Goal: Information Seeking & Learning: Learn about a topic

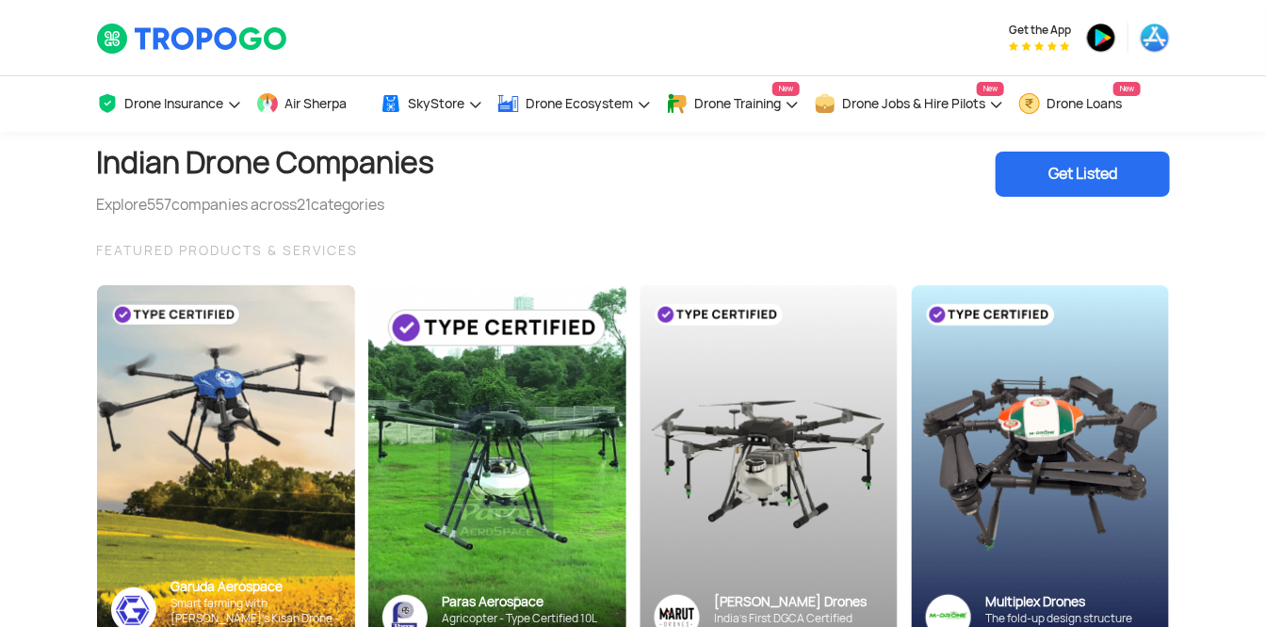
scroll to position [523, 0]
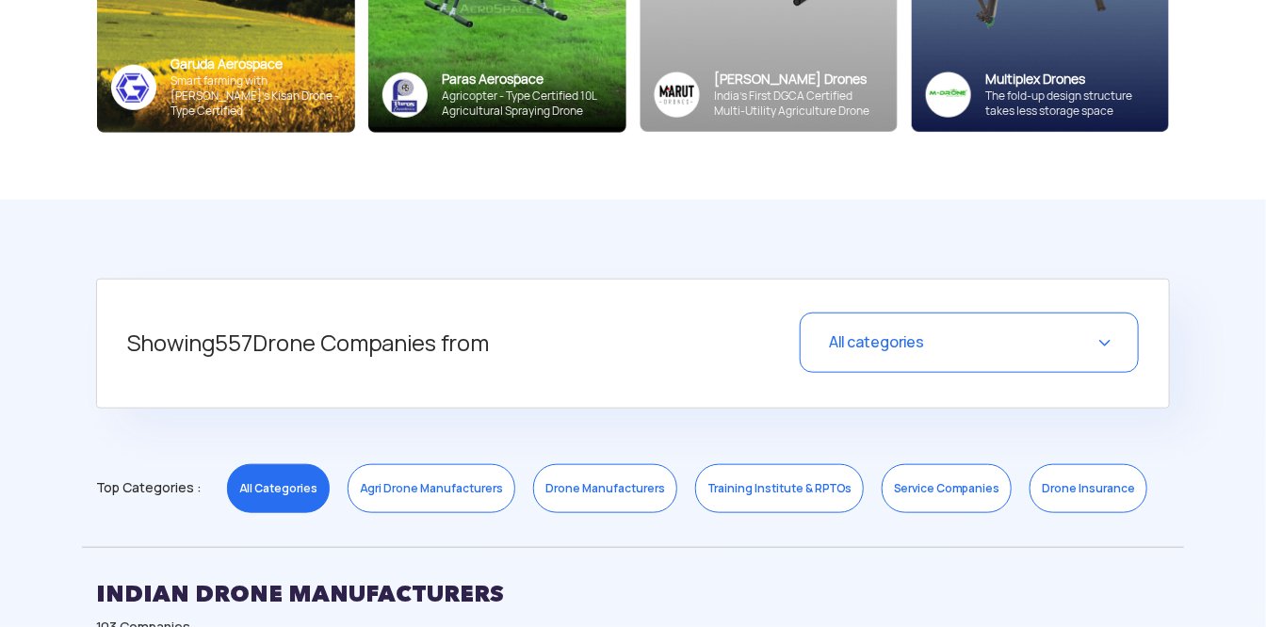
click at [726, 494] on link "Training Institute & RPTOs" at bounding box center [779, 488] width 169 height 49
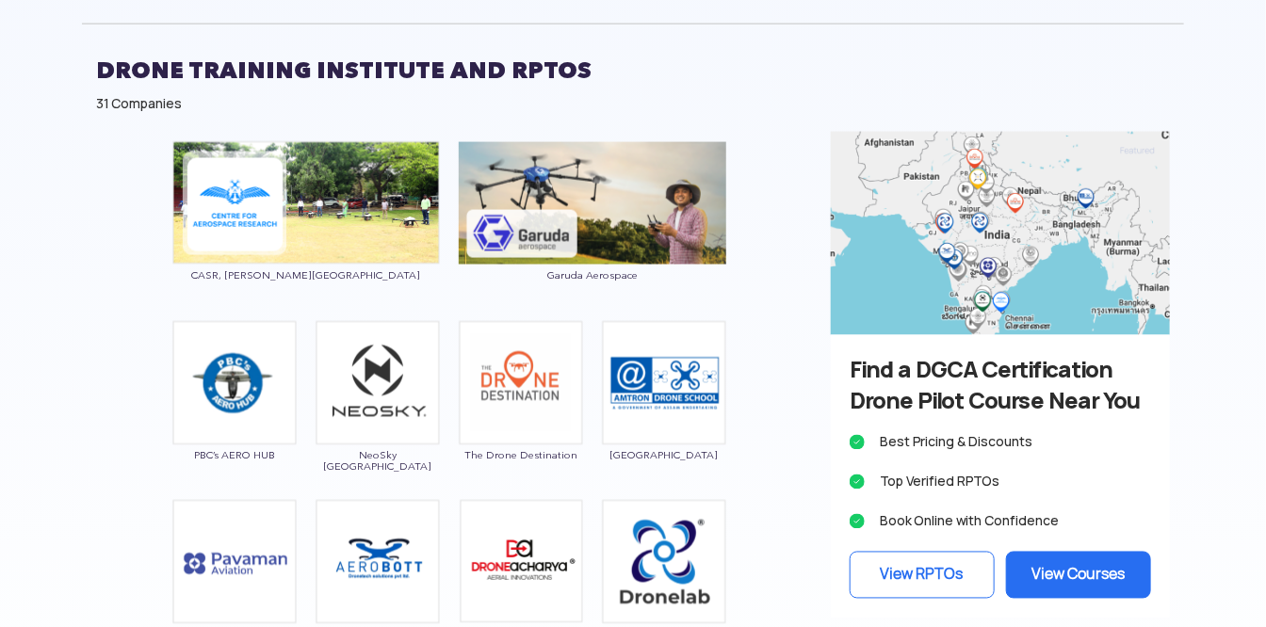
scroll to position [1569, 0]
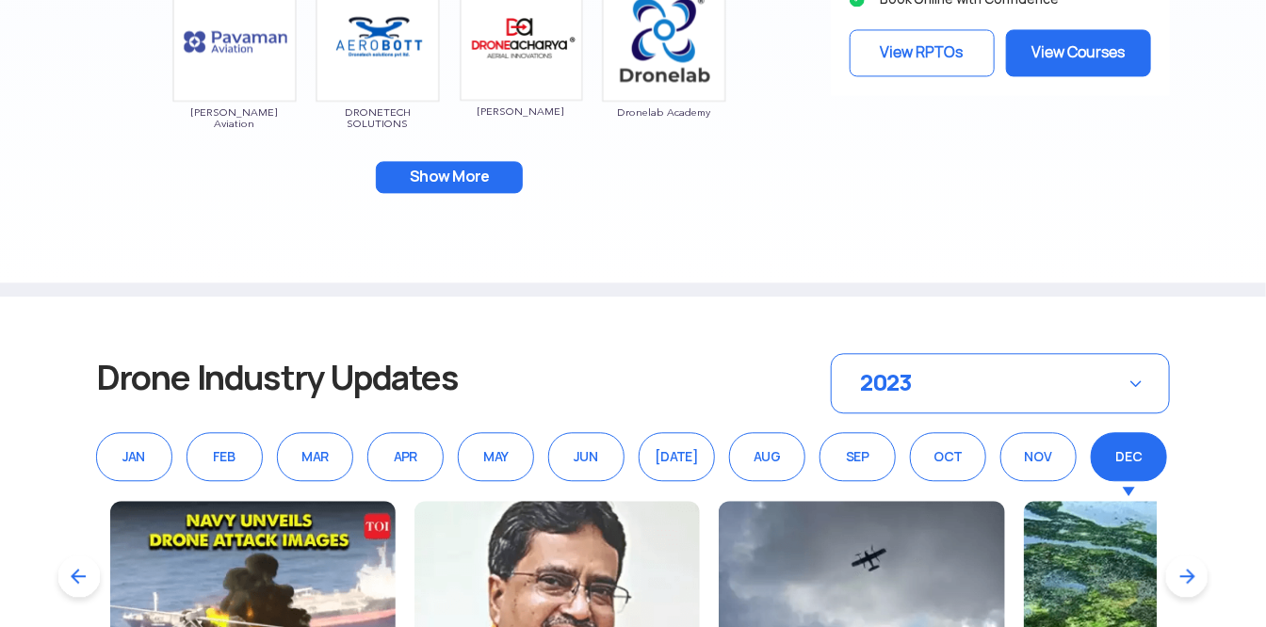
click at [470, 172] on button "Show More" at bounding box center [449, 177] width 147 height 32
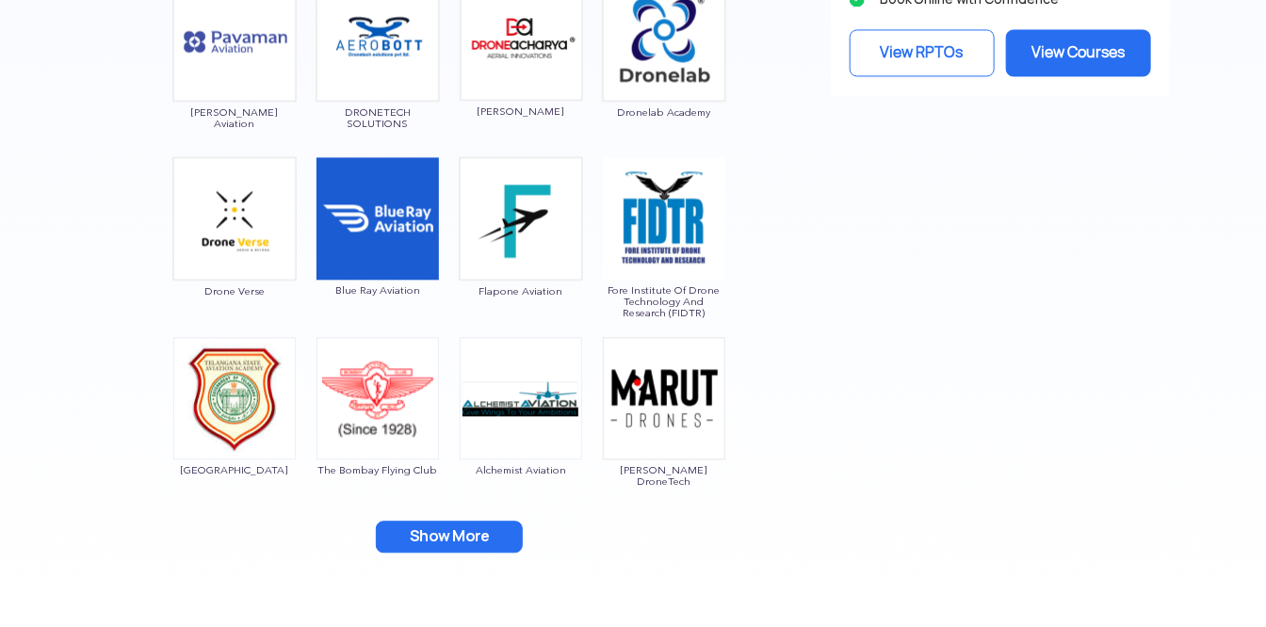
click at [420, 521] on button "Show More" at bounding box center [449, 537] width 147 height 32
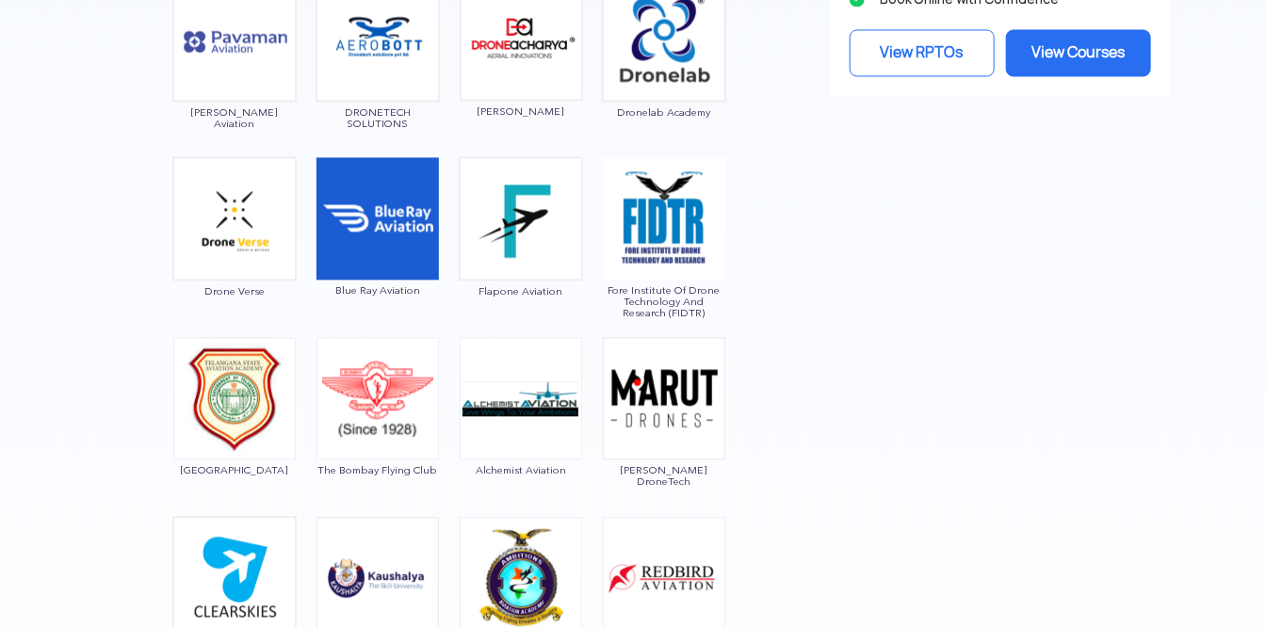
scroll to position [2092, 0]
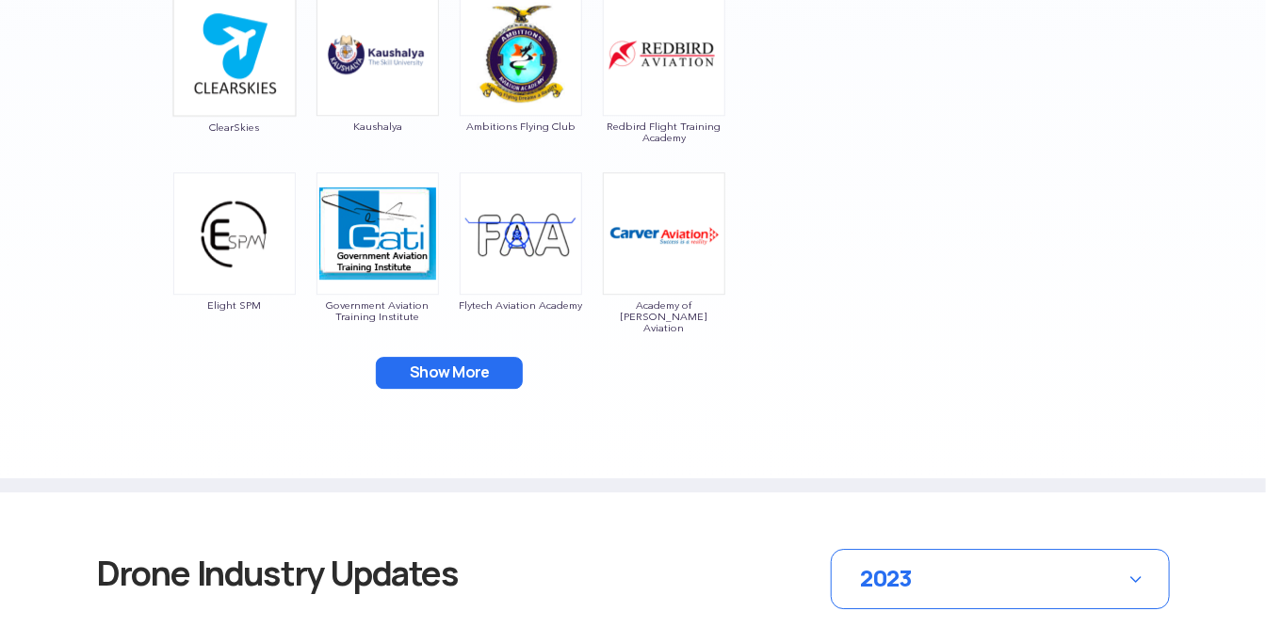
click at [476, 379] on button "Show More" at bounding box center [449, 373] width 147 height 32
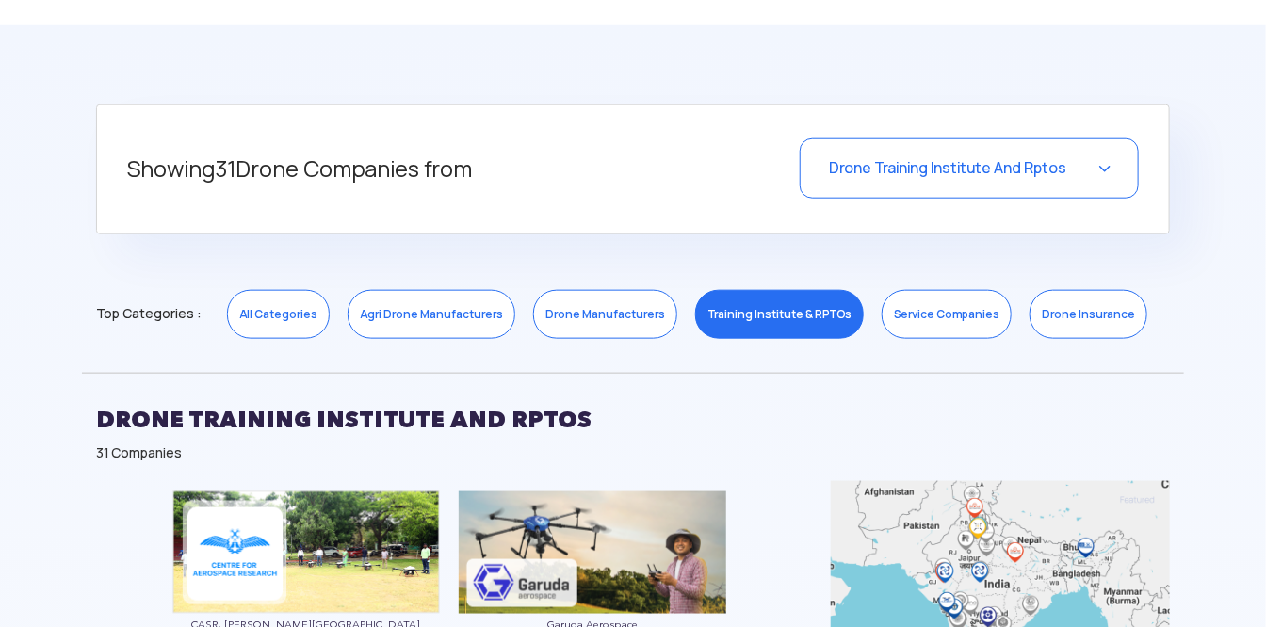
scroll to position [2082, 0]
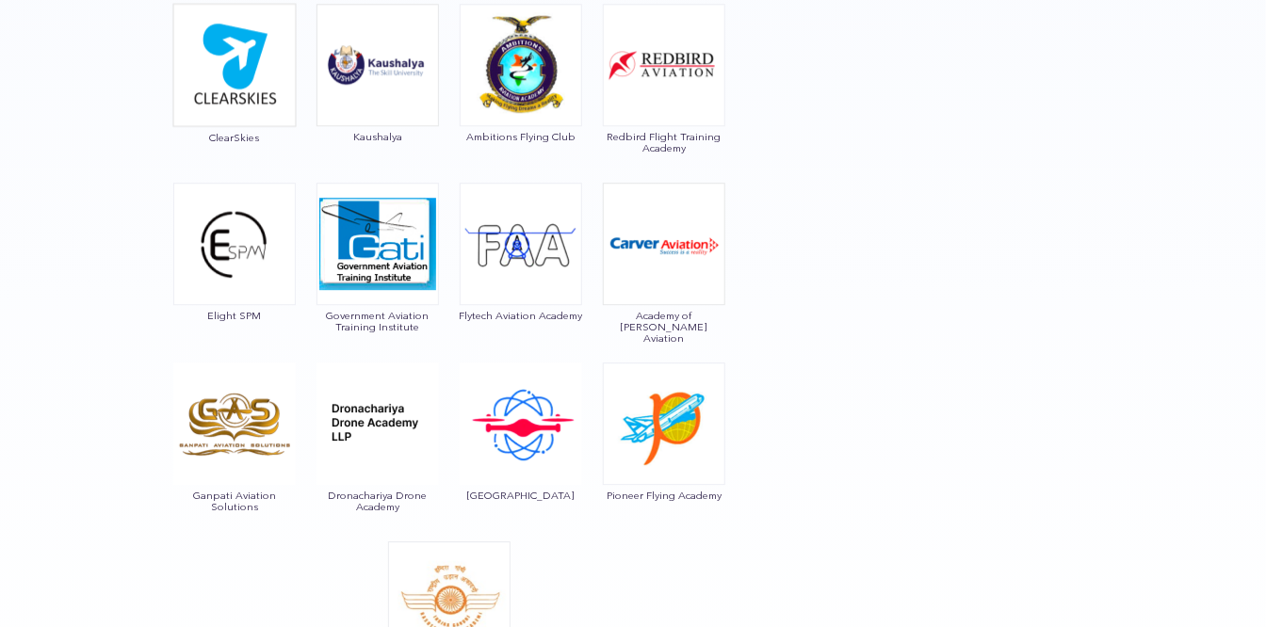
click at [508, 254] on img at bounding box center [521, 244] width 122 height 122
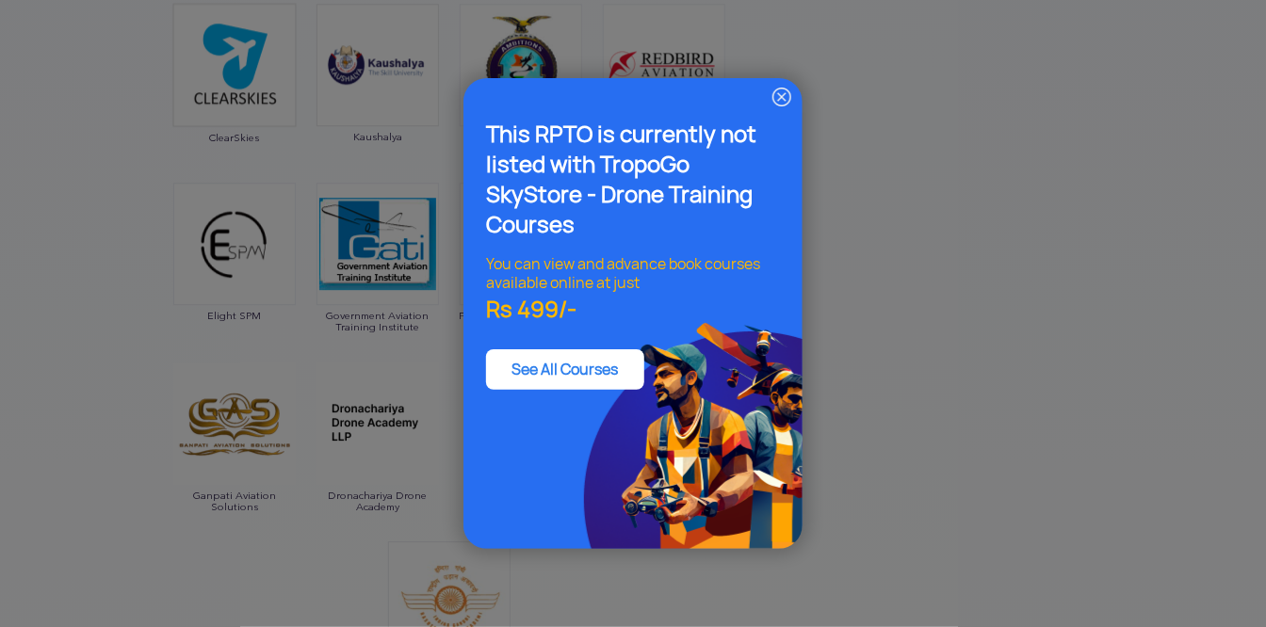
click at [787, 97] on img at bounding box center [781, 97] width 23 height 23
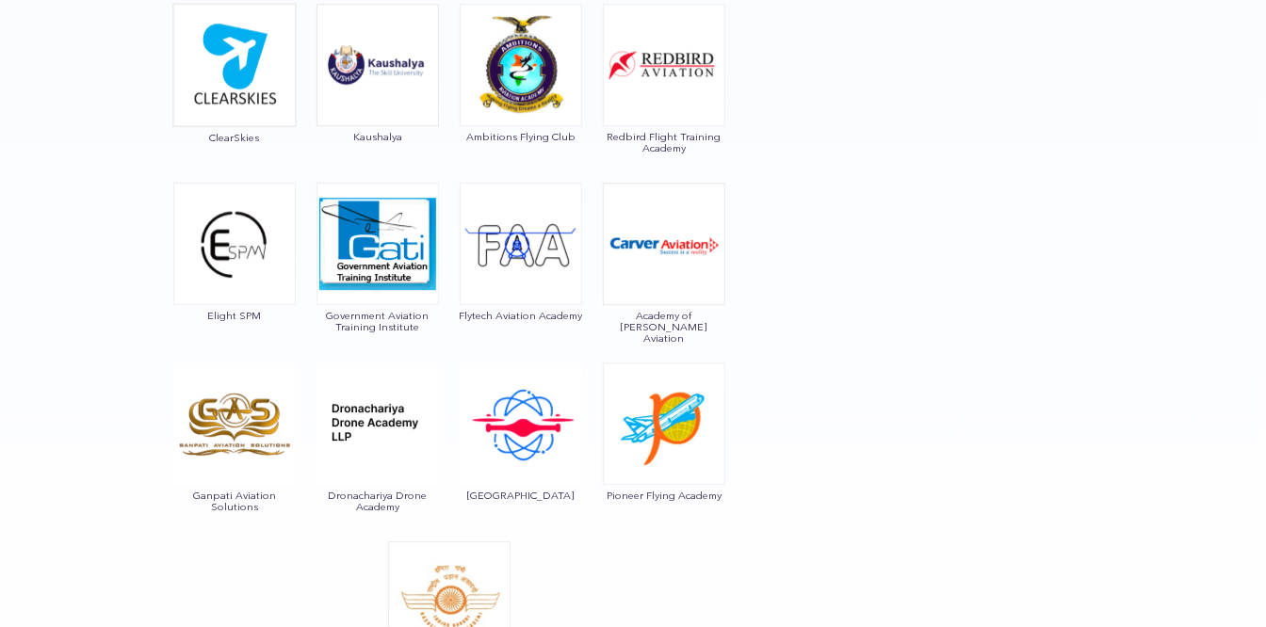
click at [541, 251] on img at bounding box center [521, 244] width 122 height 122
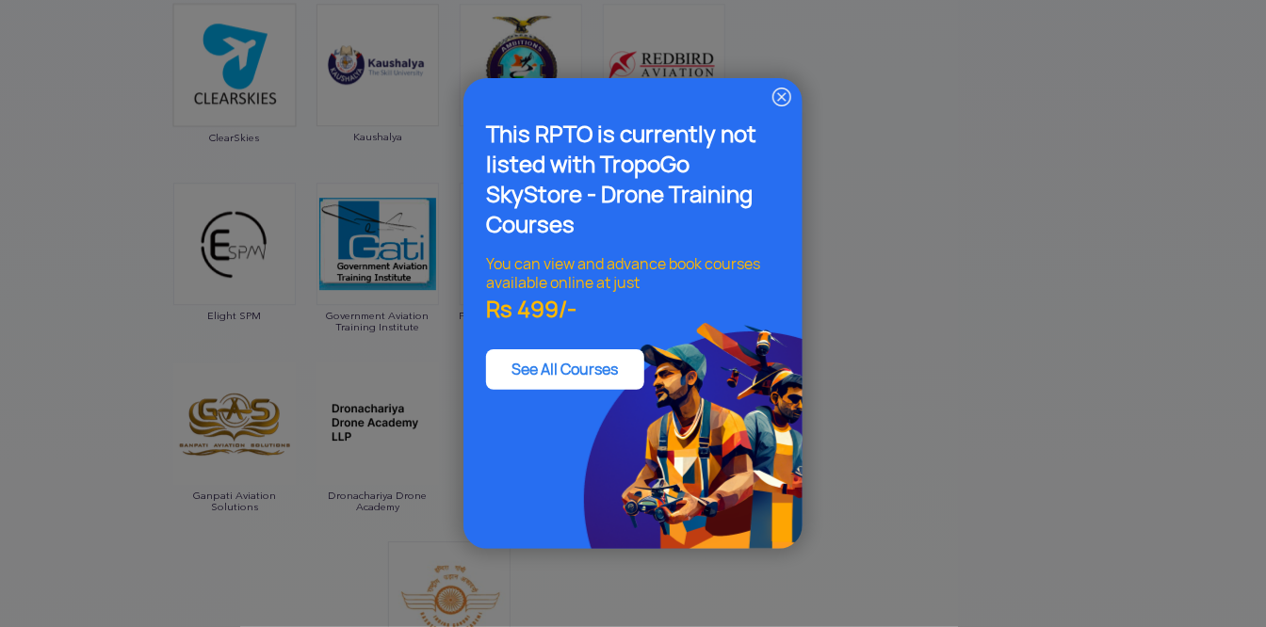
click at [780, 98] on img at bounding box center [781, 97] width 23 height 23
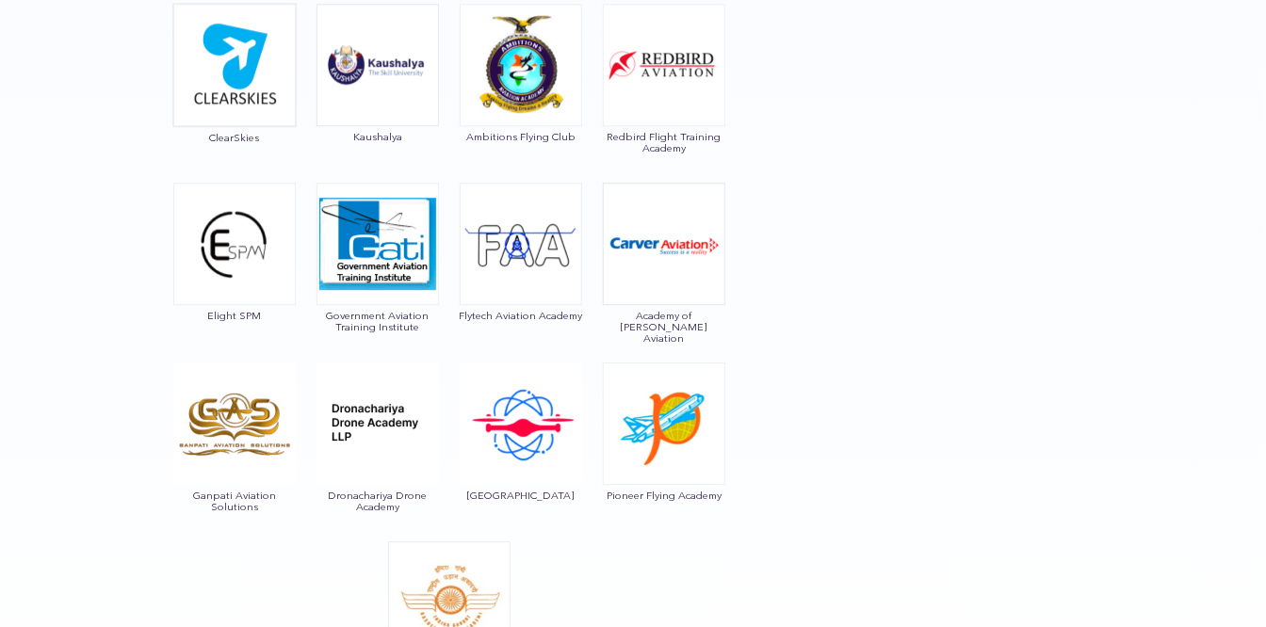
click at [352, 469] on img at bounding box center [377, 424] width 122 height 122
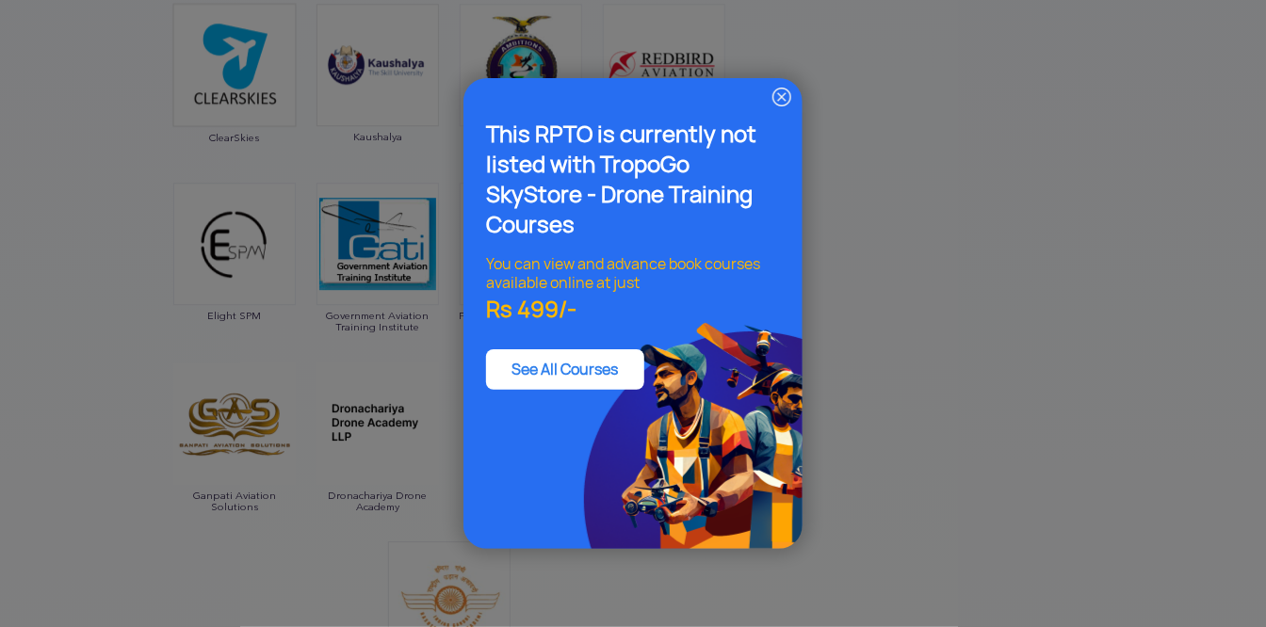
click at [785, 89] on img at bounding box center [781, 97] width 23 height 23
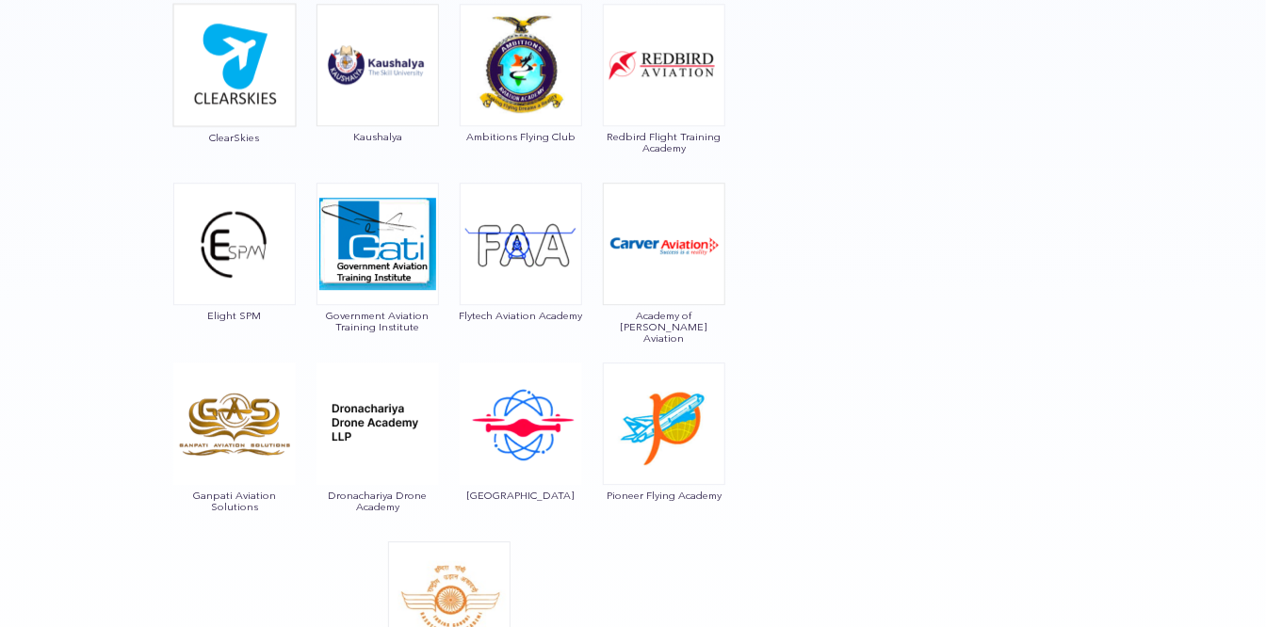
click at [213, 248] on img at bounding box center [234, 244] width 122 height 122
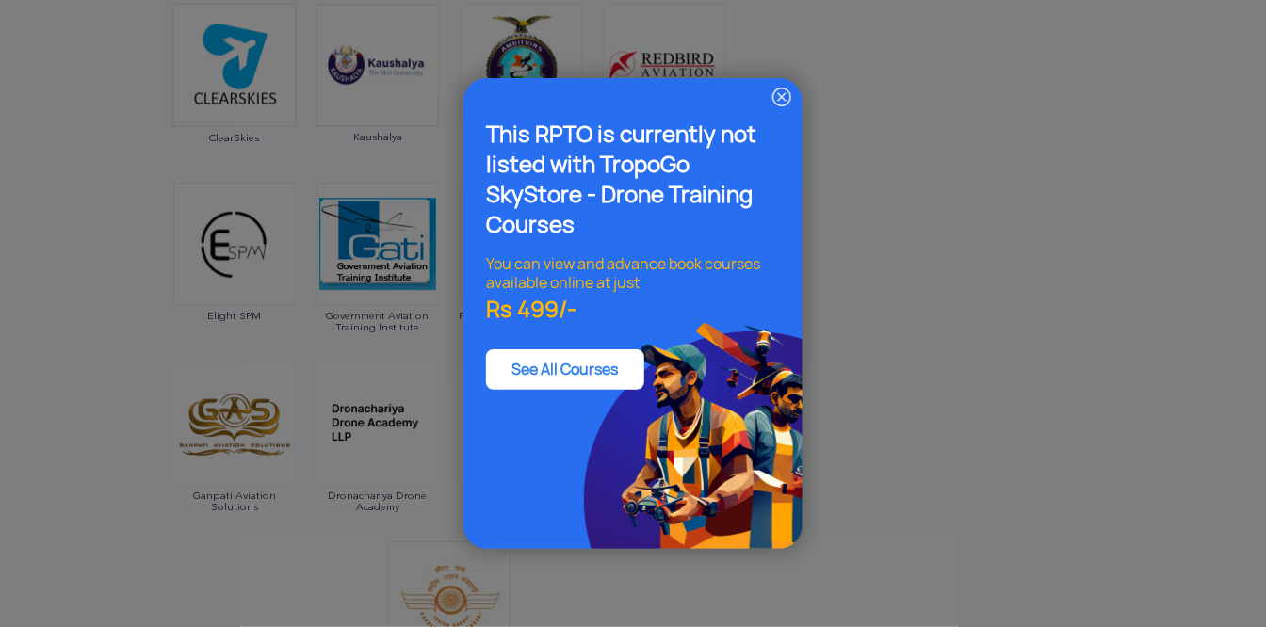
click at [787, 94] on img at bounding box center [781, 97] width 23 height 23
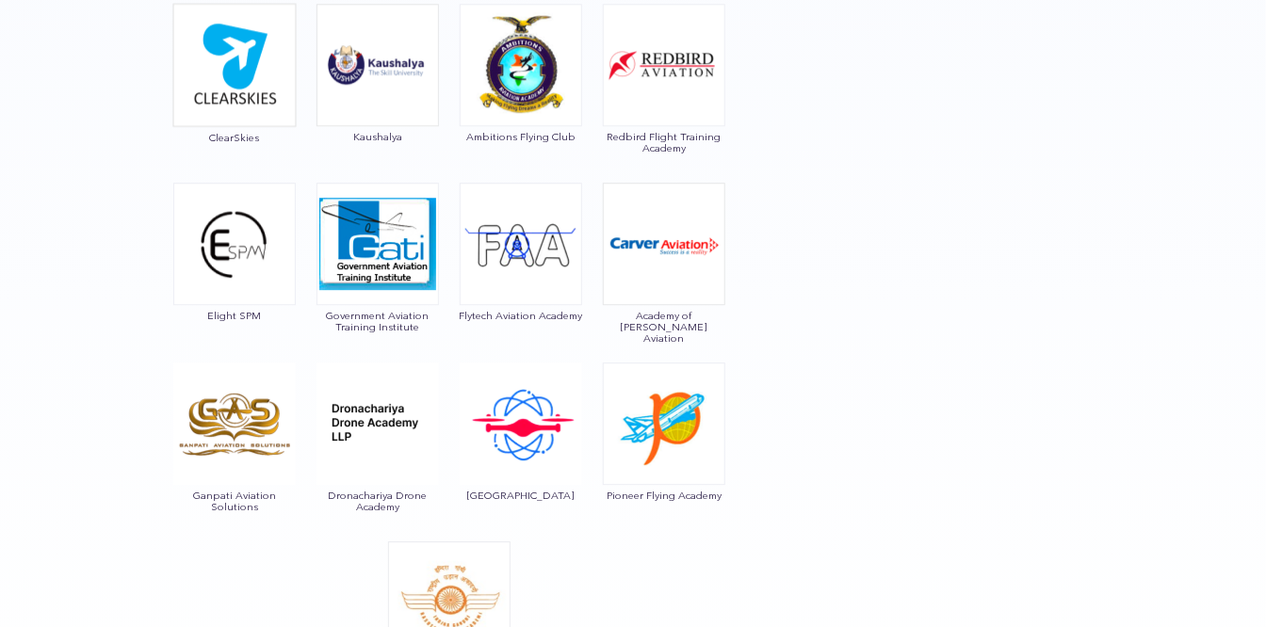
scroll to position [1723, 0]
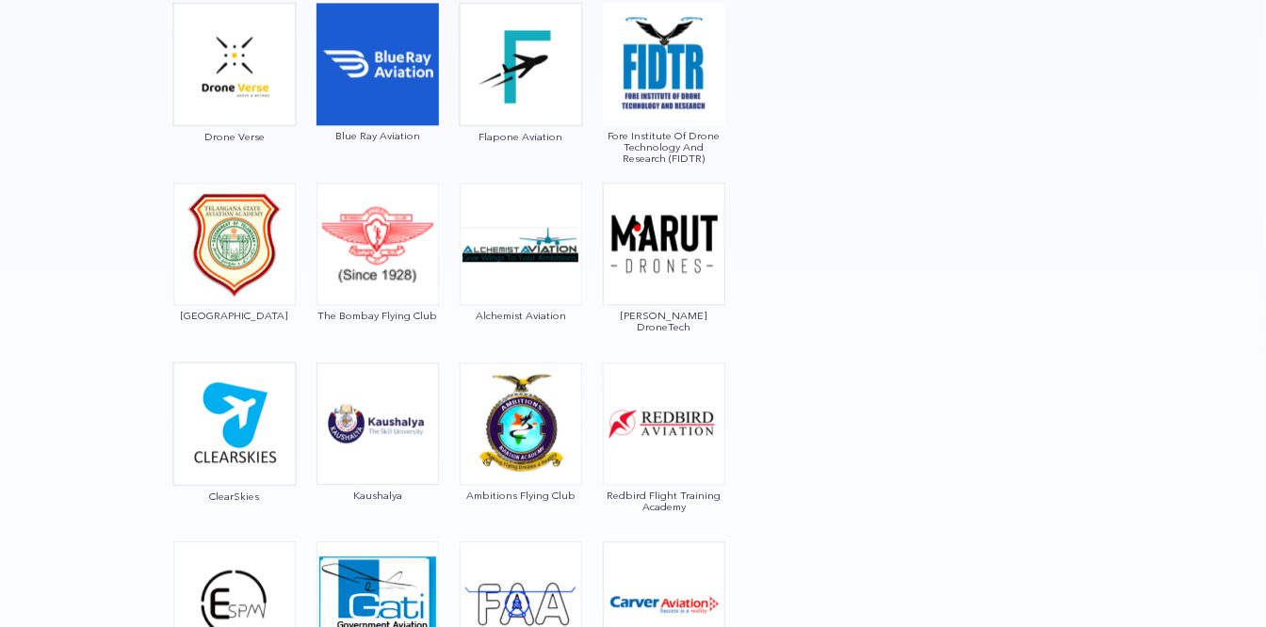
click at [355, 218] on img at bounding box center [377, 244] width 122 height 122
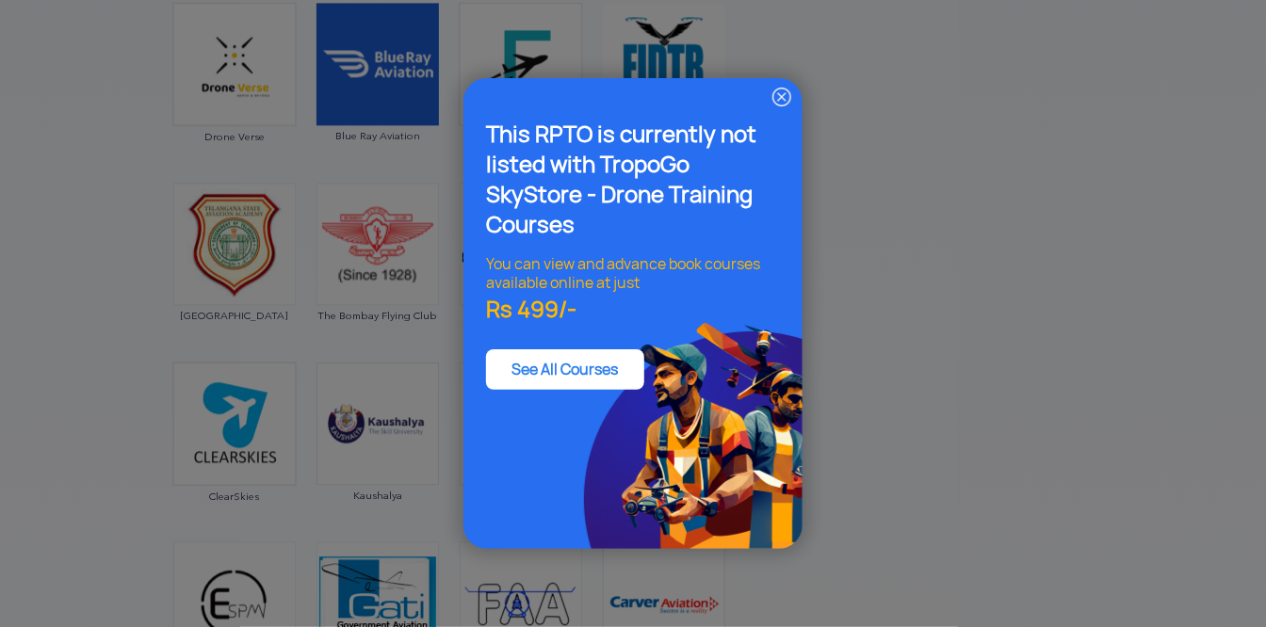
click at [781, 98] on img at bounding box center [781, 97] width 23 height 23
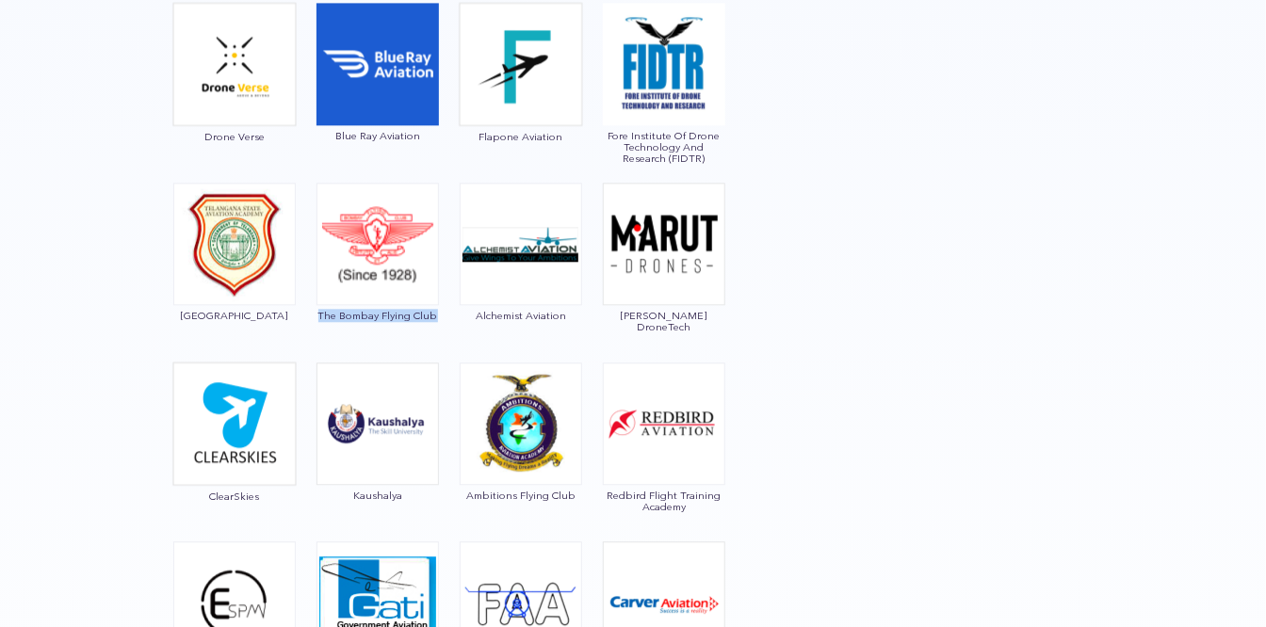
click at [388, 315] on span "The Bombay Flying Club" at bounding box center [377, 315] width 124 height 11
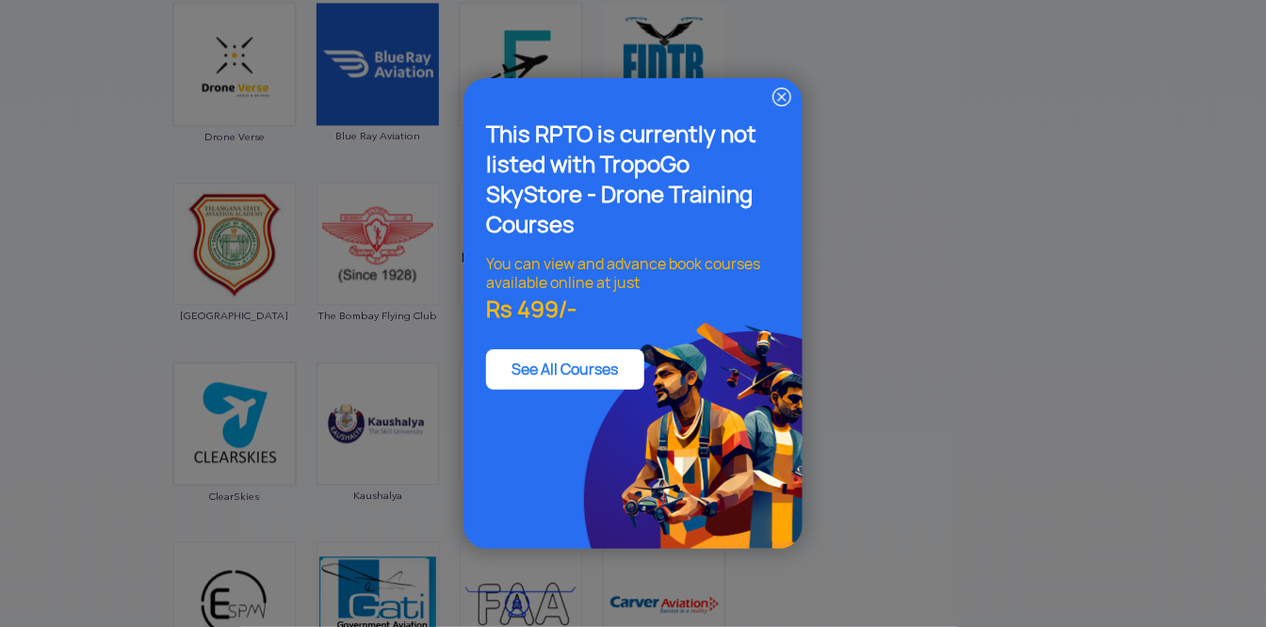
click at [785, 104] on img at bounding box center [781, 97] width 23 height 23
